Goal: Task Accomplishment & Management: Manage account settings

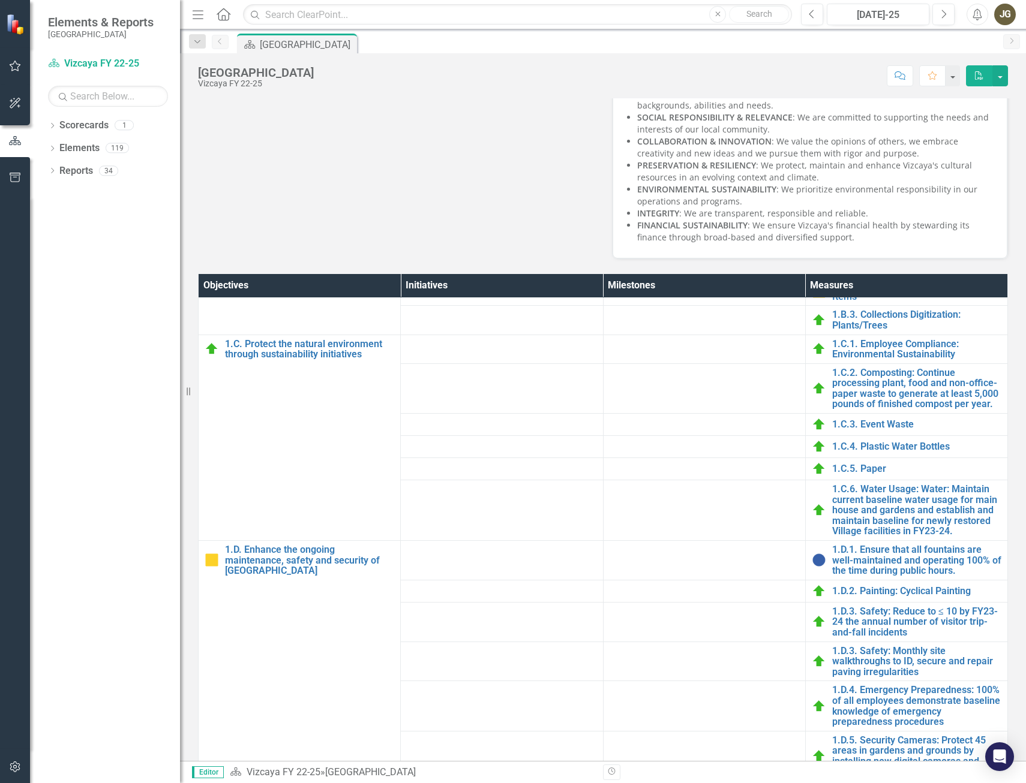
scroll to position [240, 0]
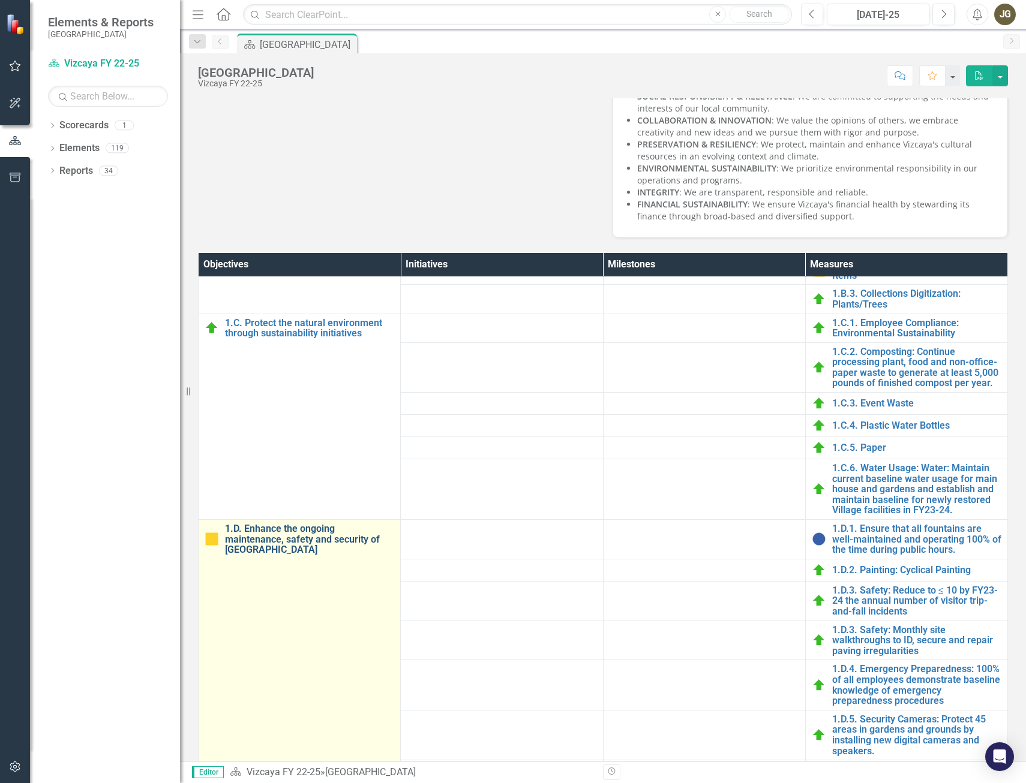
click at [247, 532] on link "1.D. Enhance the ongoing maintenance, safety and security of [GEOGRAPHIC_DATA]" at bounding box center [309, 540] width 169 height 32
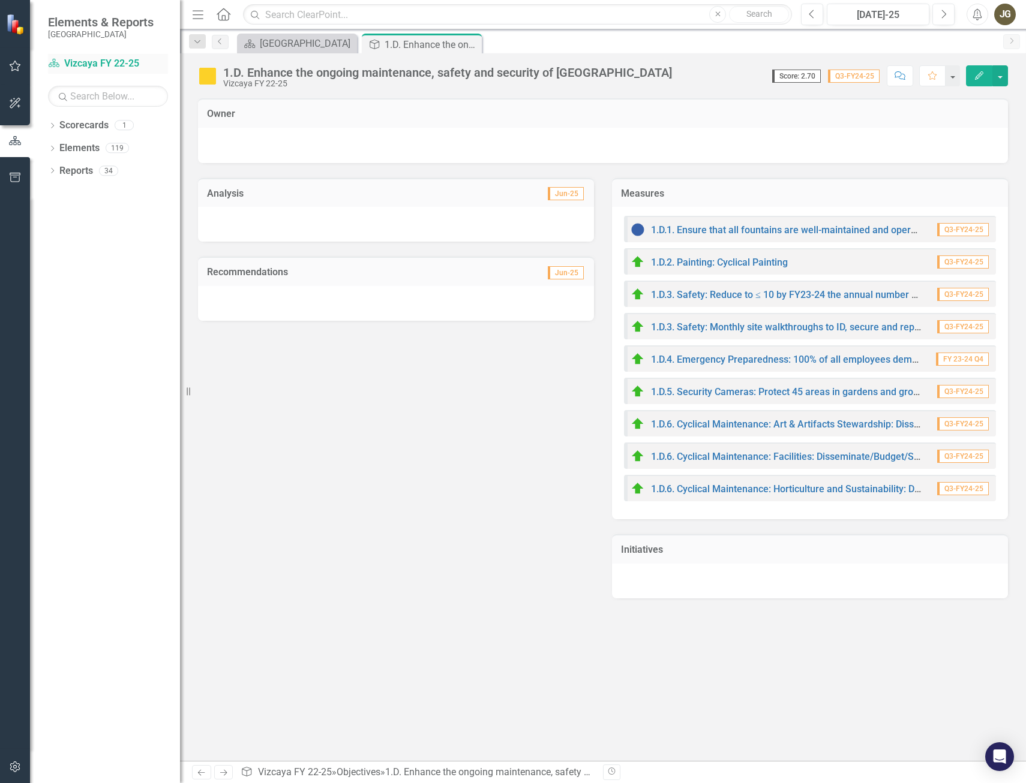
click at [109, 64] on link "Scorecard Vizcaya FY 22-25" at bounding box center [108, 64] width 120 height 14
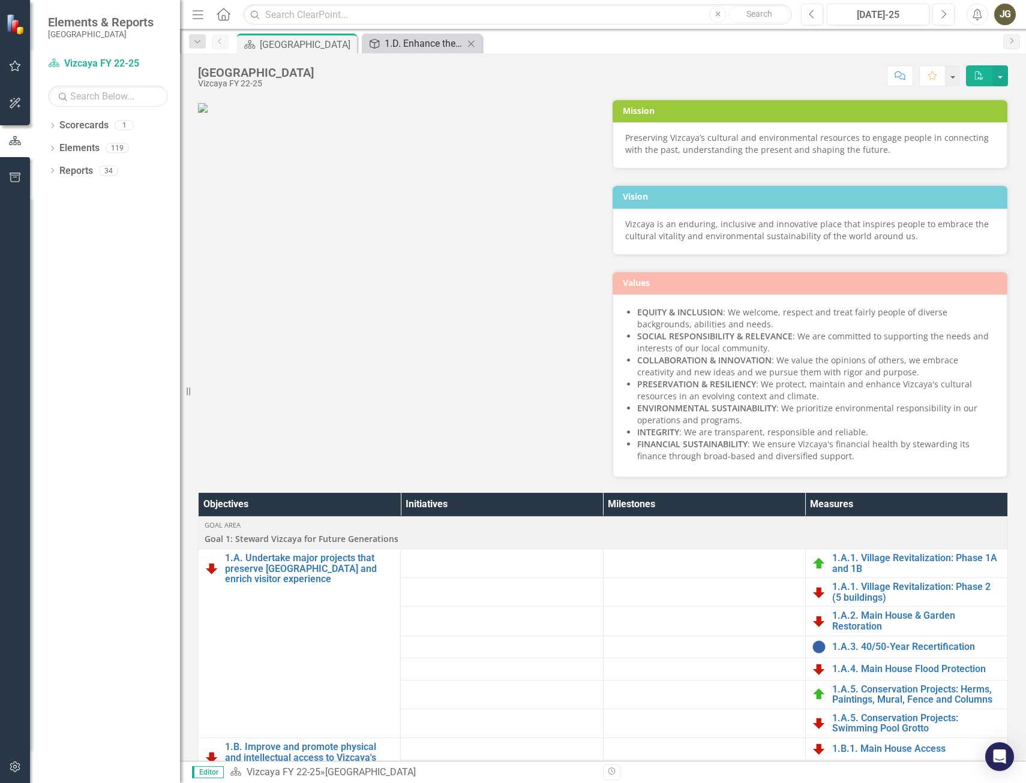
click at [434, 46] on div "1.D. Enhance the ongoing maintenance, safety and security of [GEOGRAPHIC_DATA]" at bounding box center [424, 43] width 79 height 15
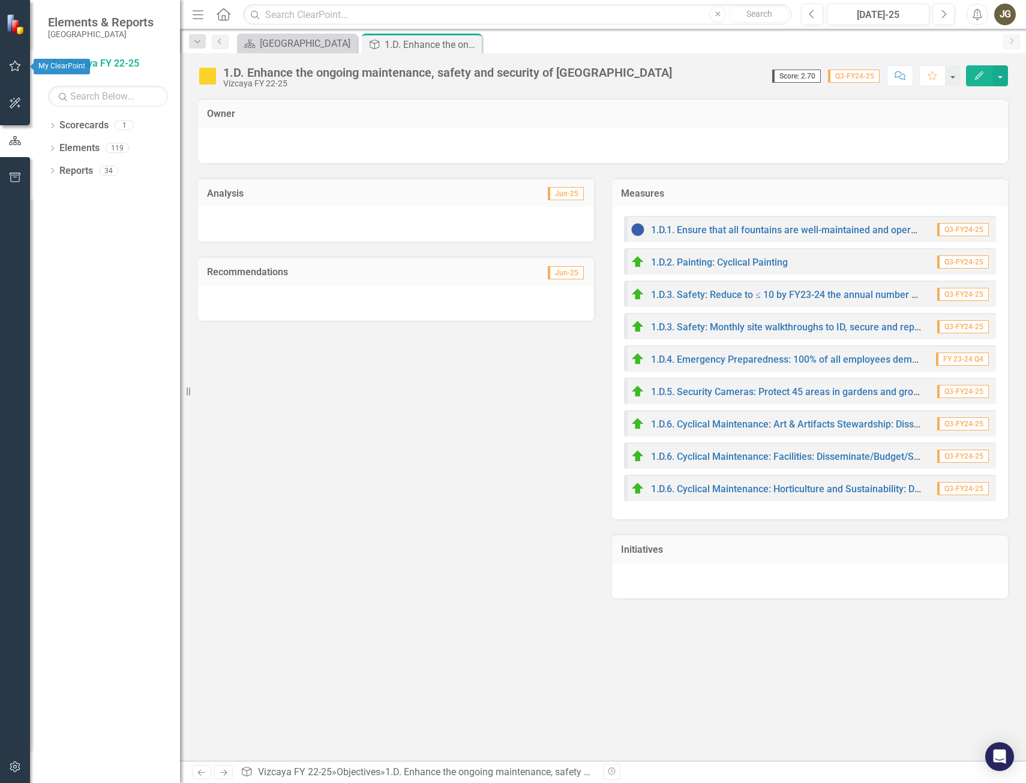
click at [16, 64] on icon "button" at bounding box center [15, 66] width 11 height 11
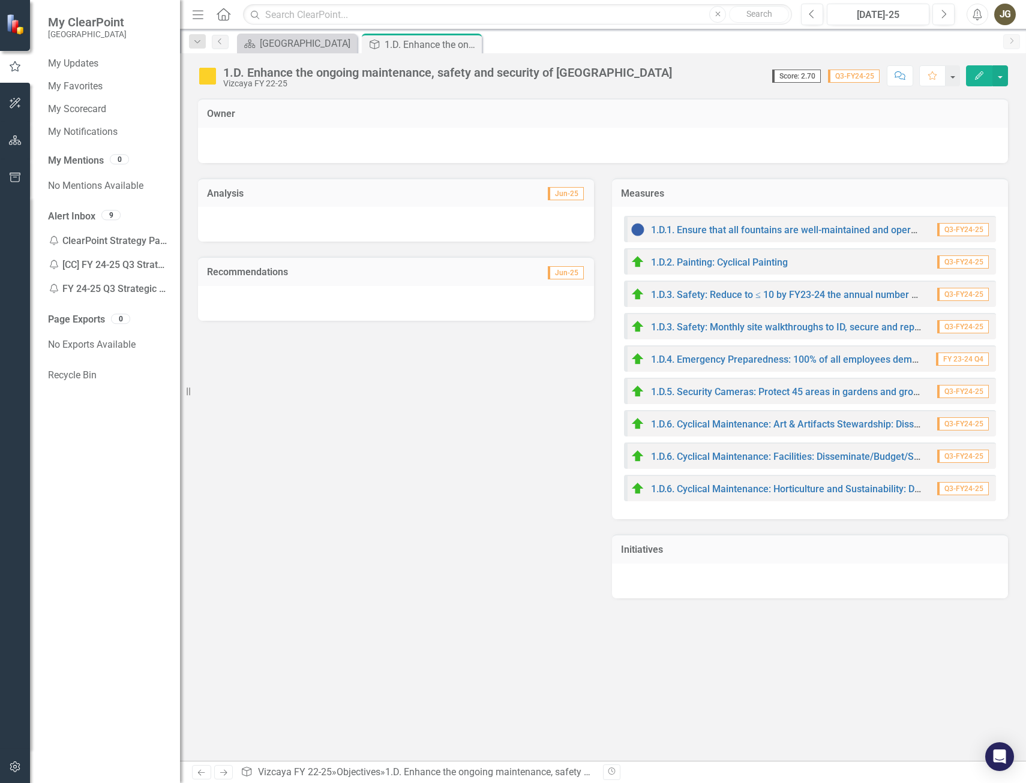
click at [115, 215] on div "9" at bounding box center [110, 215] width 19 height 10
click at [86, 212] on link "Alert Inbox" at bounding box center [71, 217] width 47 height 14
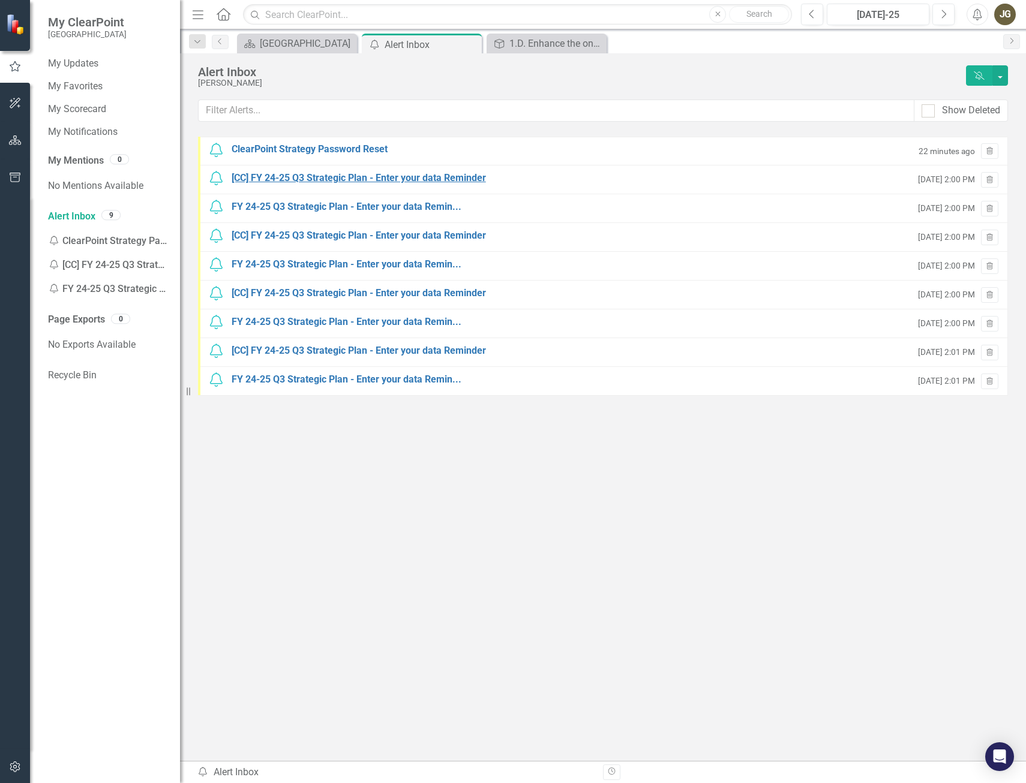
click at [368, 178] on div "[CC] FY 24-25 Q3 Strategic Plan - Enter your data Reminder" at bounding box center [359, 179] width 254 height 14
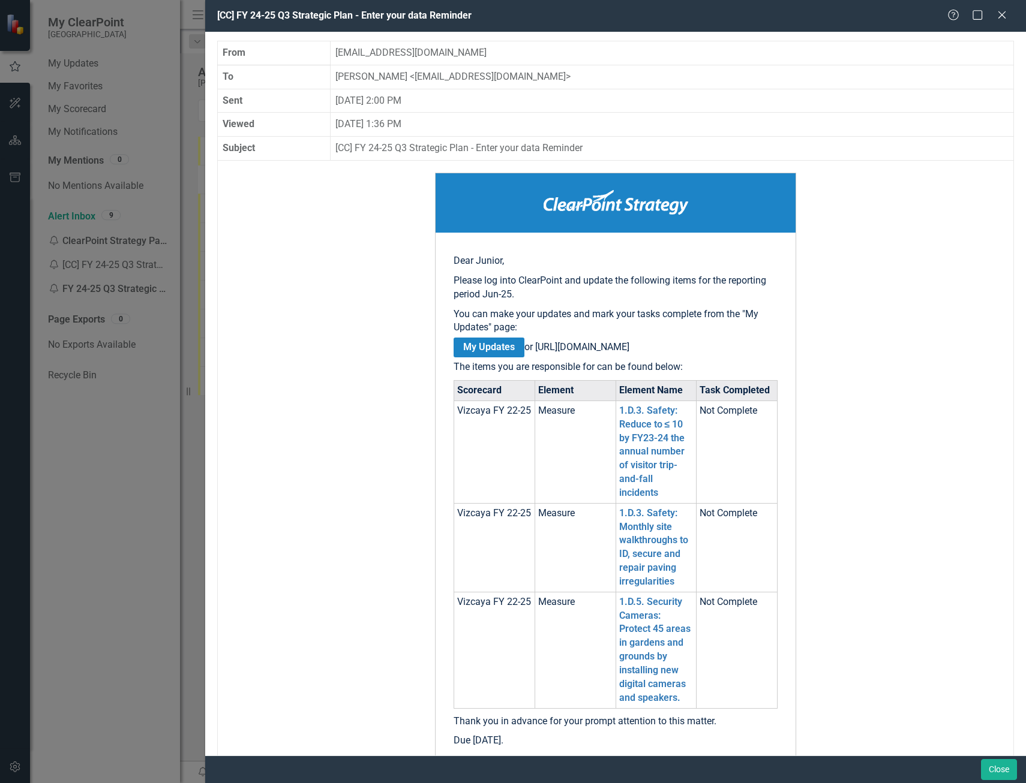
click at [713, 450] on td "Not Complete" at bounding box center [736, 452] width 81 height 103
click at [997, 13] on icon "Close" at bounding box center [1001, 14] width 15 height 11
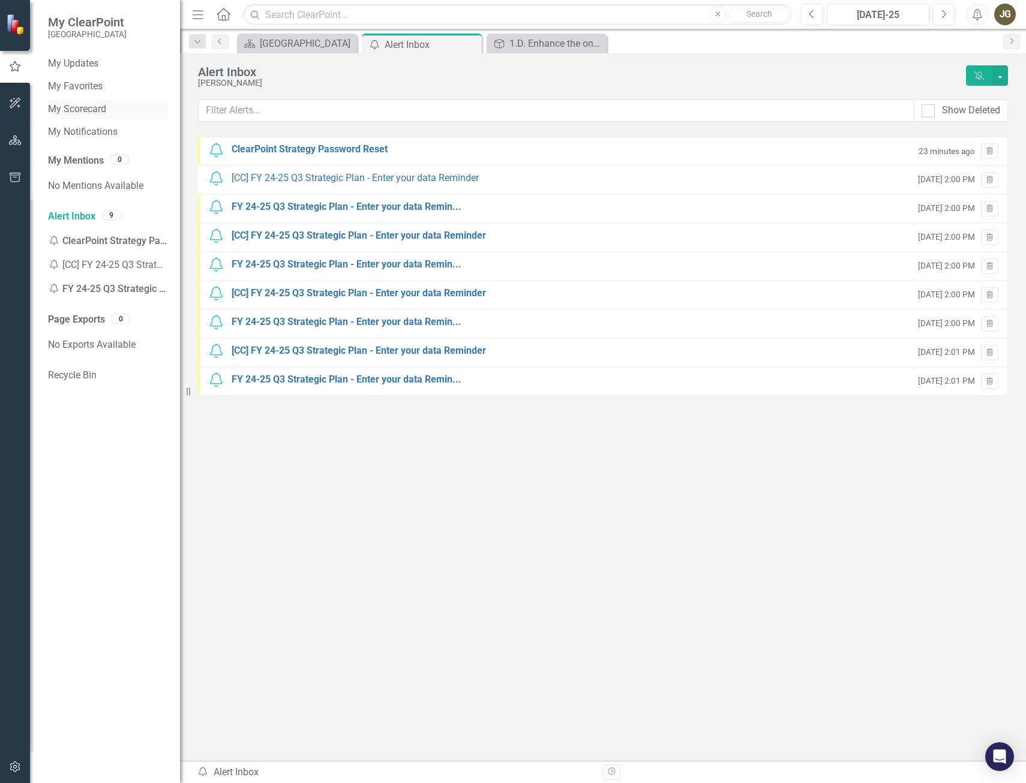
click at [96, 108] on link "My Scorecard" at bounding box center [108, 110] width 120 height 14
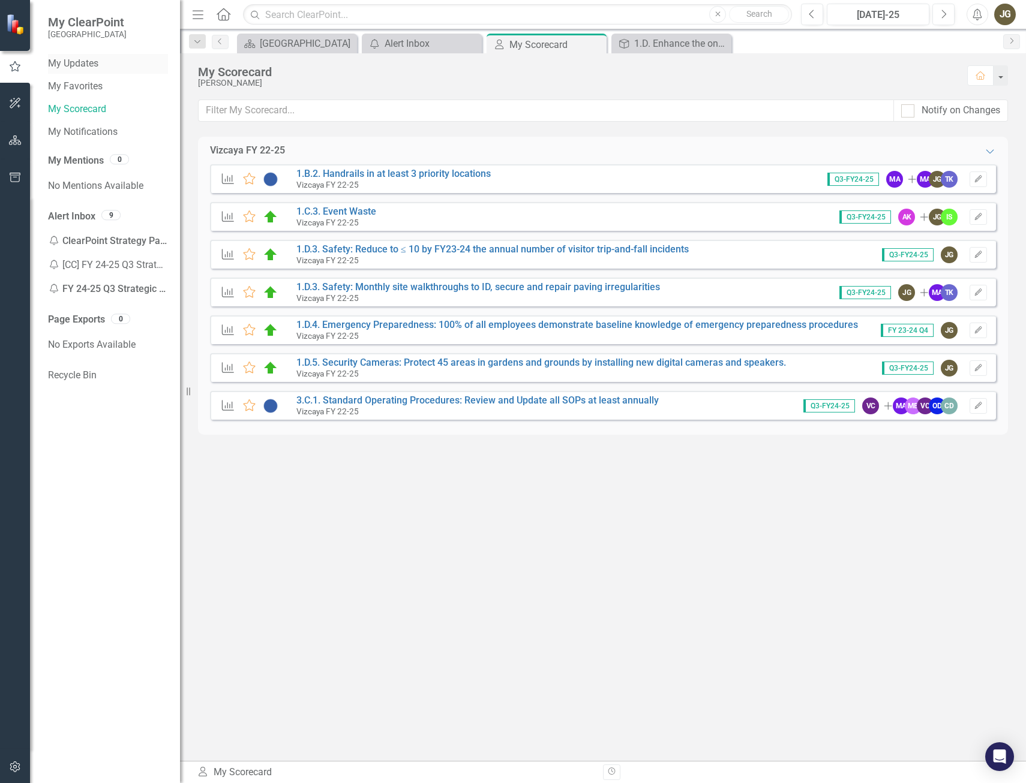
click at [86, 64] on link "My Updates" at bounding box center [108, 64] width 120 height 14
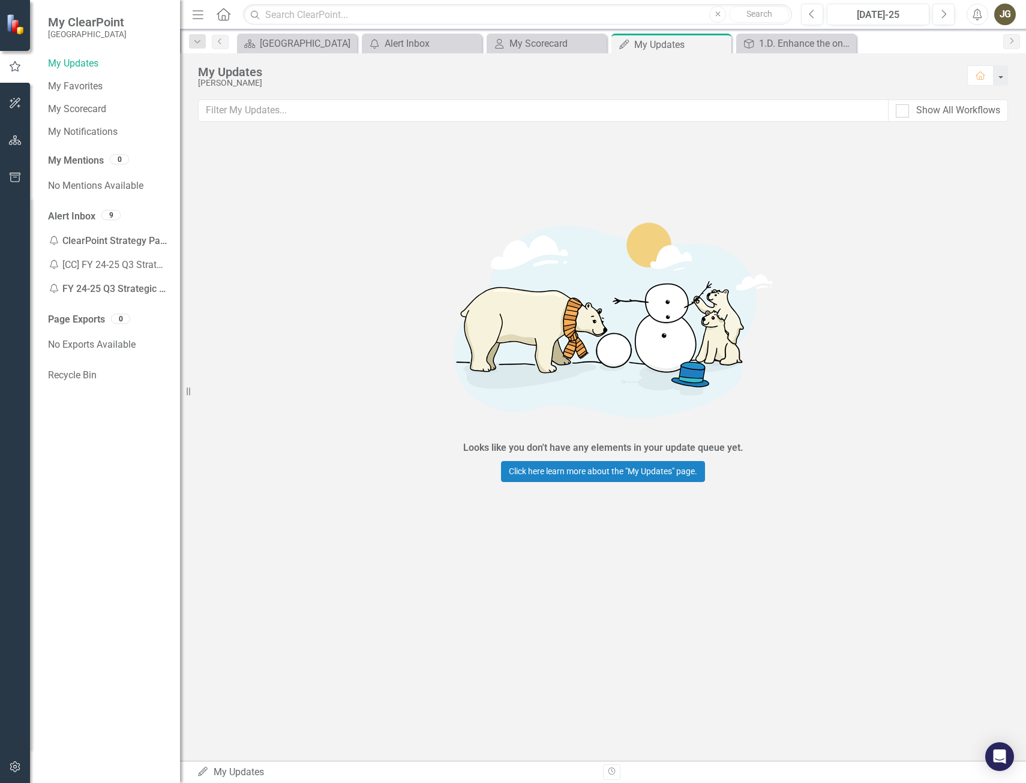
click at [20, 33] on img at bounding box center [16, 24] width 21 height 21
click at [12, 104] on icon "button" at bounding box center [15, 103] width 11 height 11
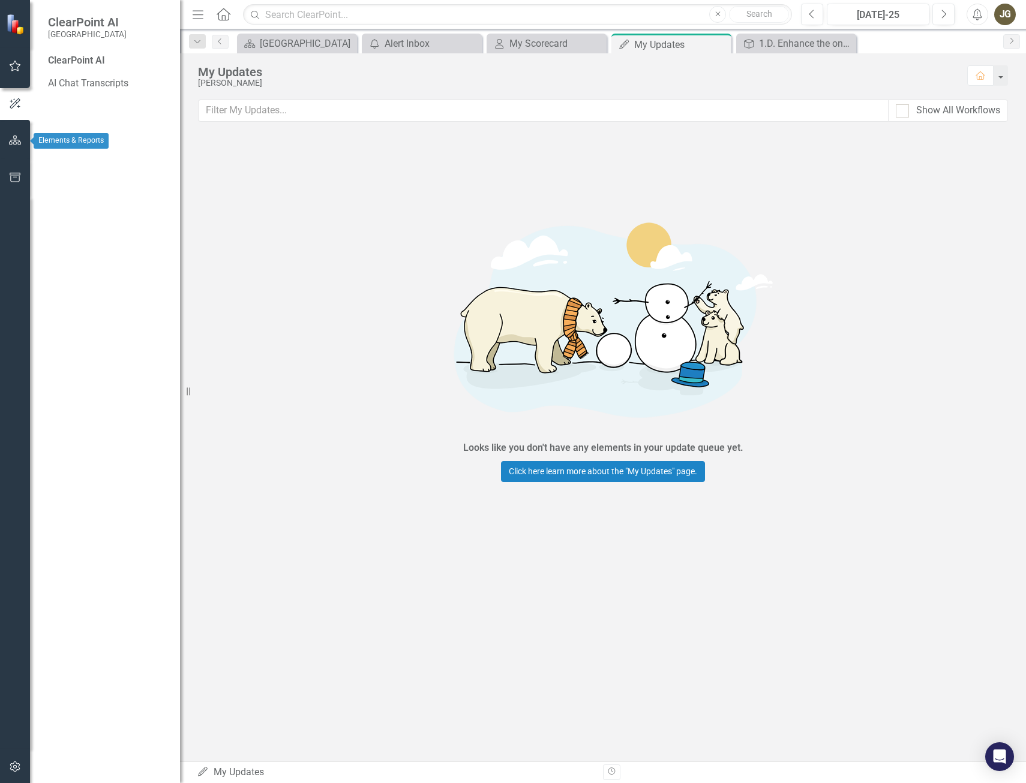
click at [12, 143] on icon "button" at bounding box center [15, 141] width 13 height 10
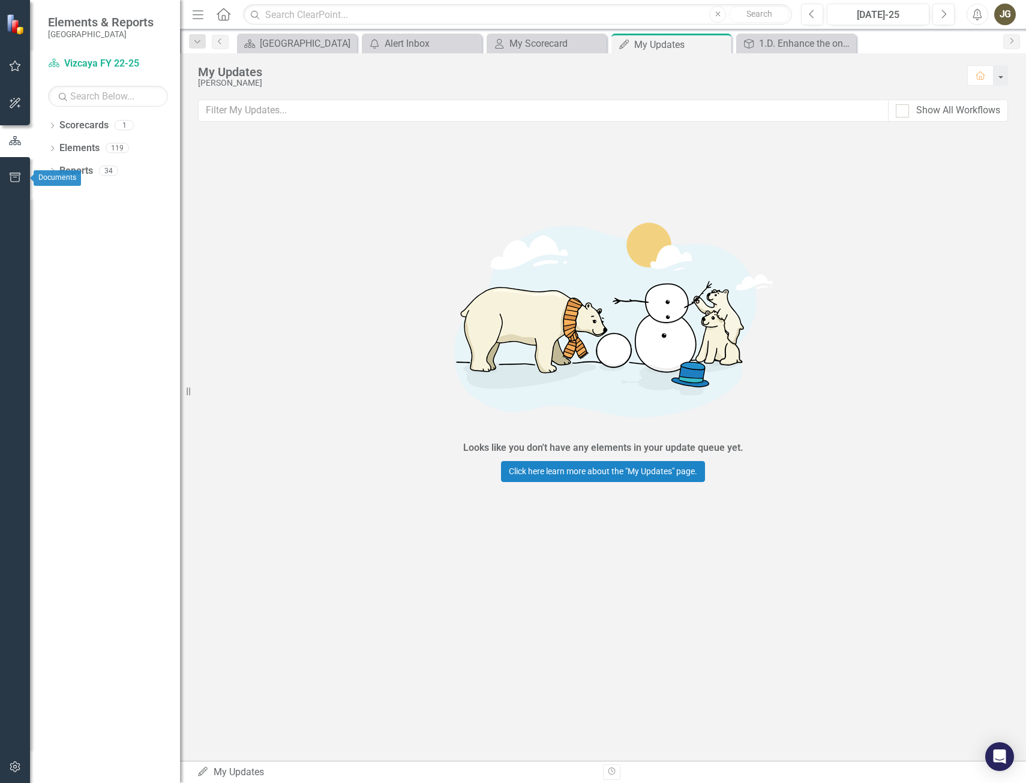
click at [17, 175] on icon "button" at bounding box center [15, 178] width 11 height 10
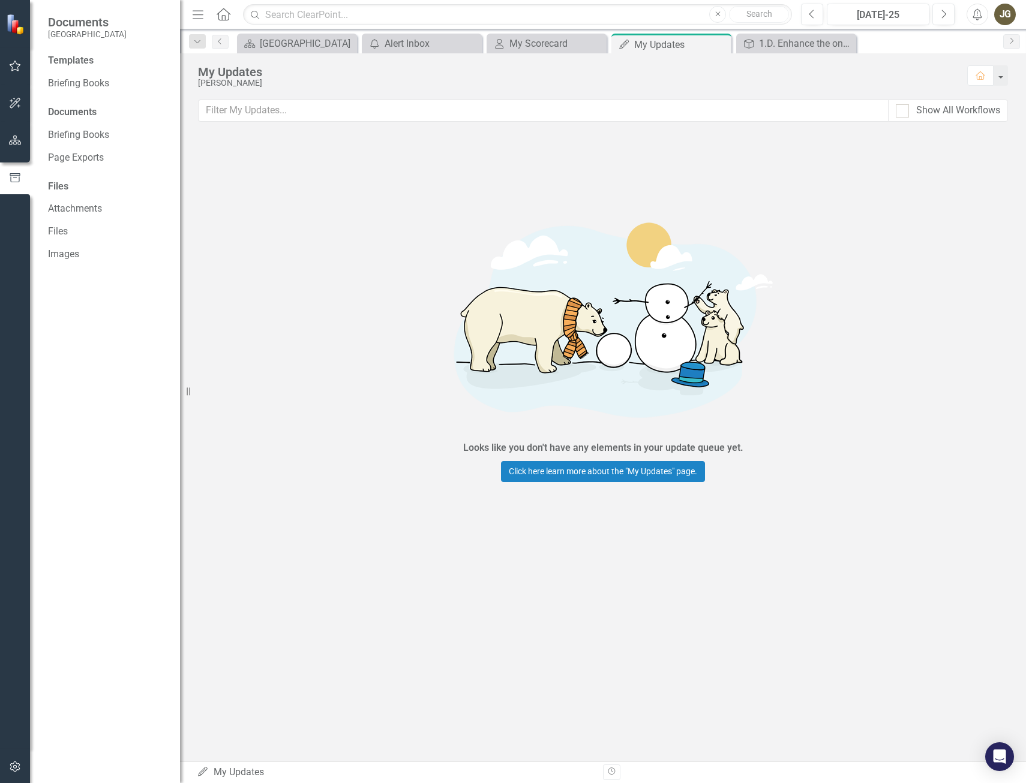
click at [59, 34] on small "[GEOGRAPHIC_DATA]" at bounding box center [87, 34] width 79 height 10
click at [977, 73] on icon "Home" at bounding box center [980, 75] width 11 height 8
click at [508, 43] on link "My Scorecard My Scorecard" at bounding box center [539, 43] width 99 height 15
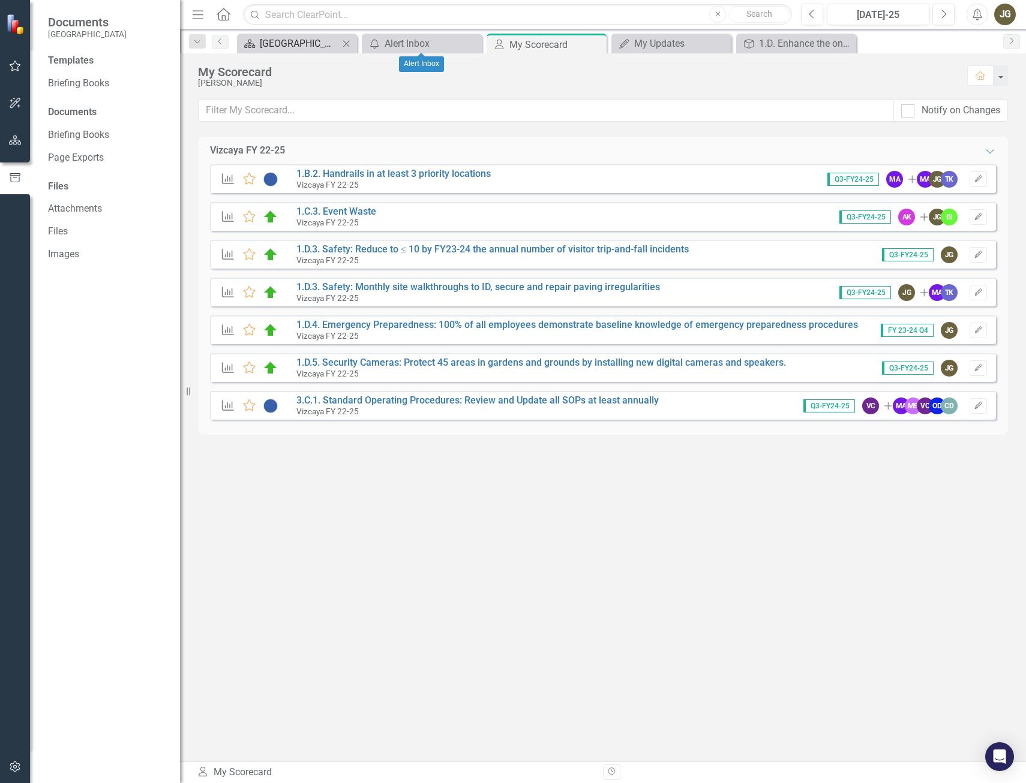
click at [284, 41] on div "[GEOGRAPHIC_DATA]" at bounding box center [299, 43] width 79 height 15
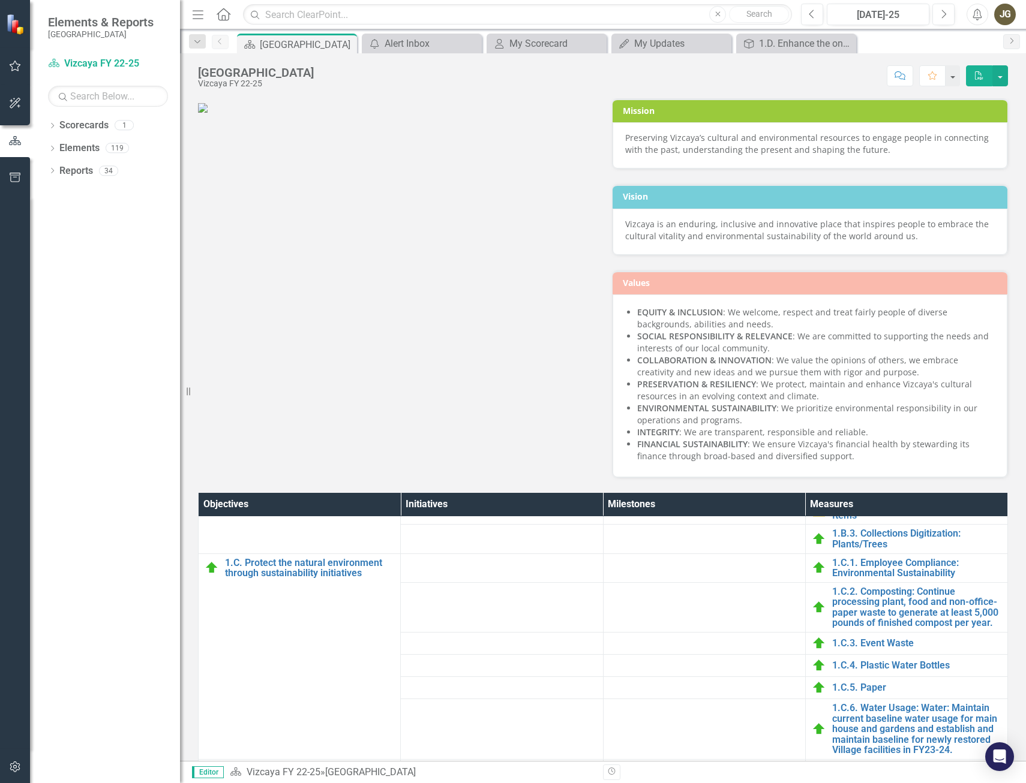
scroll to position [331, 0]
